Goal: Use online tool/utility: Utilize a website feature to perform a specific function

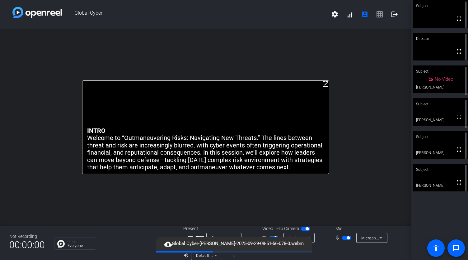
click at [346, 239] on span "button" at bounding box center [346, 237] width 9 height 4
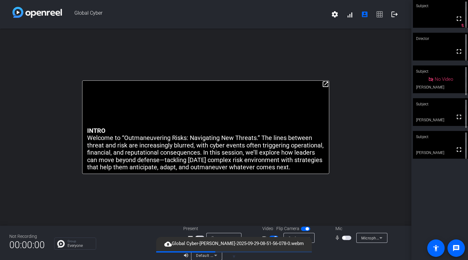
click at [273, 235] on mat-slide-toggle at bounding box center [274, 237] width 11 height 7
click at [363, 251] on div at bounding box center [347, 251] width 109 height 17
click at [343, 238] on span "button" at bounding box center [346, 237] width 9 height 4
click at [273, 235] on mat-slide-toggle at bounding box center [274, 237] width 11 height 7
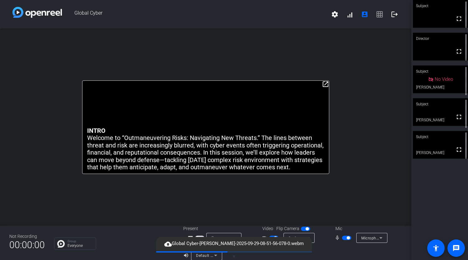
click at [305, 230] on span "button" at bounding box center [305, 228] width 9 height 4
click at [302, 230] on span "button" at bounding box center [302, 228] width 3 height 3
click at [274, 236] on span "button" at bounding box center [275, 237] width 3 height 3
click at [347, 237] on span "button" at bounding box center [348, 237] width 3 height 3
click at [342, 238] on span "button" at bounding box center [343, 237] width 3 height 3
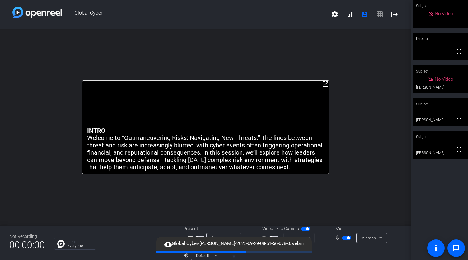
click at [347, 238] on span "button" at bounding box center [348, 237] width 3 height 3
click at [342, 239] on span "button" at bounding box center [346, 237] width 9 height 4
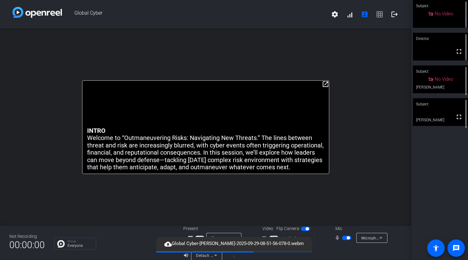
click at [347, 239] on span "button" at bounding box center [348, 237] width 3 height 3
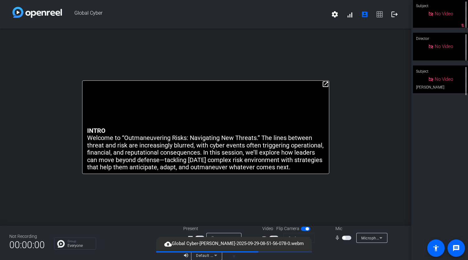
click at [343, 238] on span "button" at bounding box center [346, 237] width 9 height 4
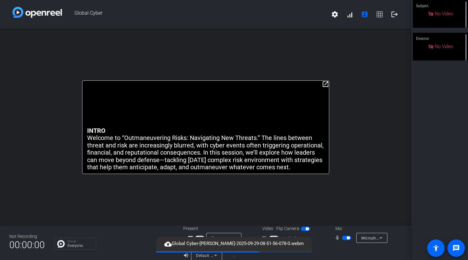
drag, startPoint x: 343, startPoint y: 238, endPoint x: 346, endPoint y: 249, distance: 11.5
click at [346, 249] on div at bounding box center [347, 251] width 109 height 17
click at [347, 239] on span "button" at bounding box center [348, 237] width 3 height 3
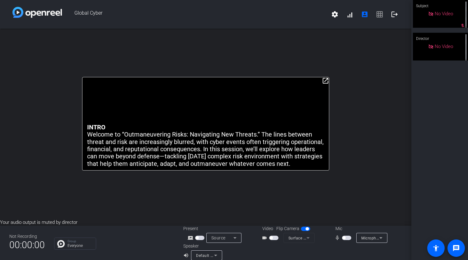
click at [342, 239] on span "button" at bounding box center [343, 237] width 3 height 3
